Goal: Transaction & Acquisition: Subscribe to service/newsletter

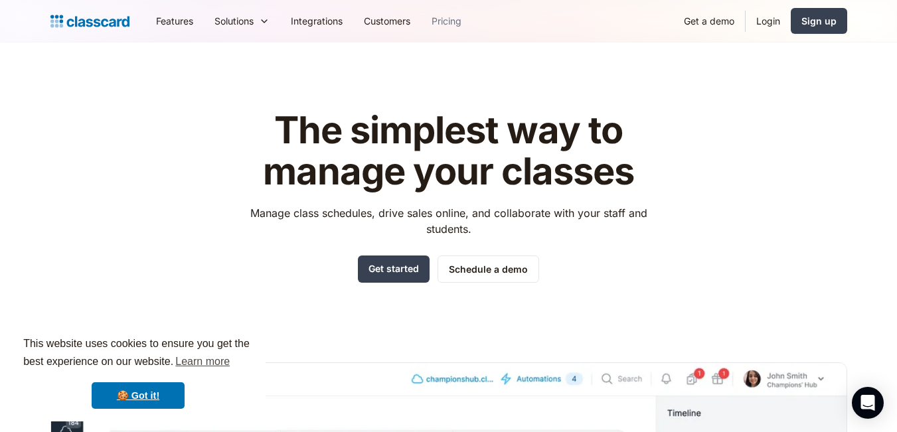
click at [455, 20] on link "Pricing" at bounding box center [446, 21] width 51 height 30
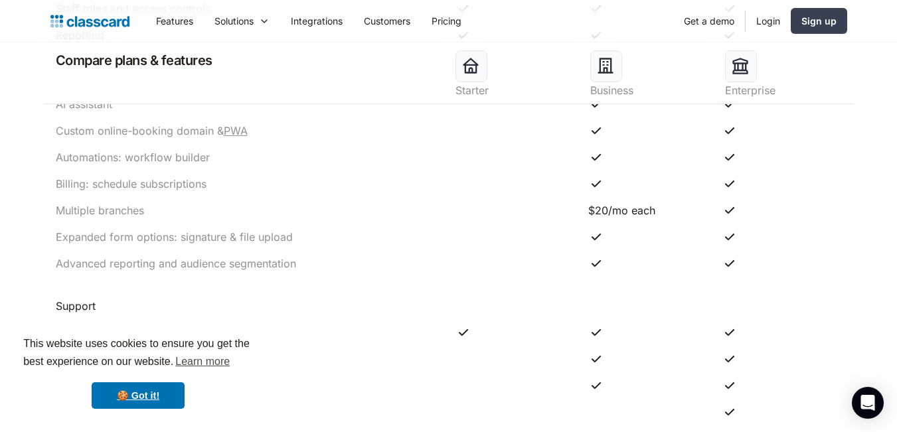
scroll to position [1398, 0]
